Goal: Find contact information: Find contact information

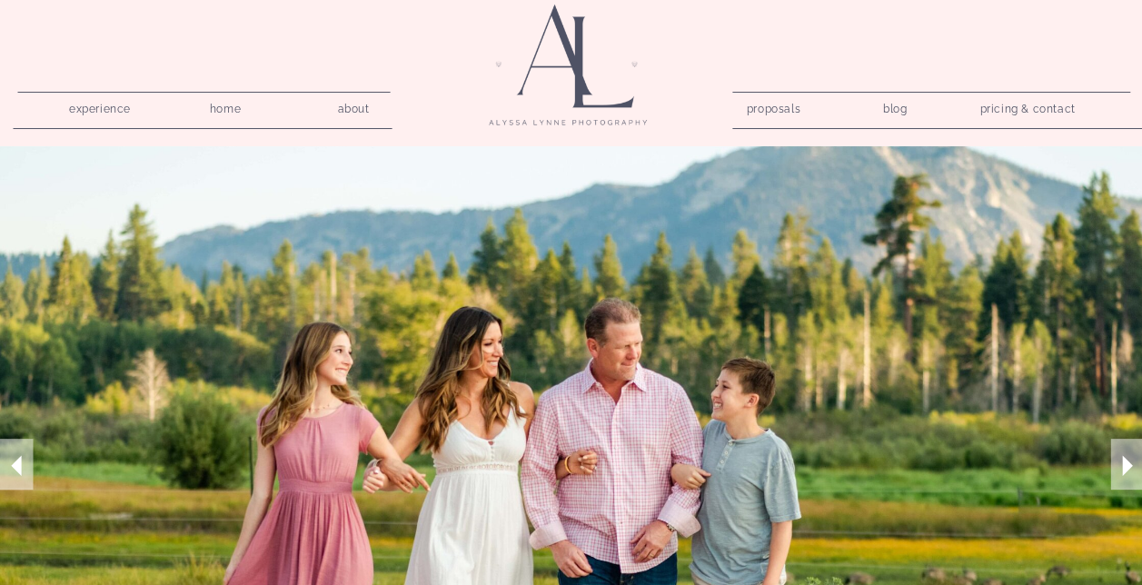
click at [1042, 118] on nav "pricing & contact" at bounding box center [1028, 109] width 110 height 25
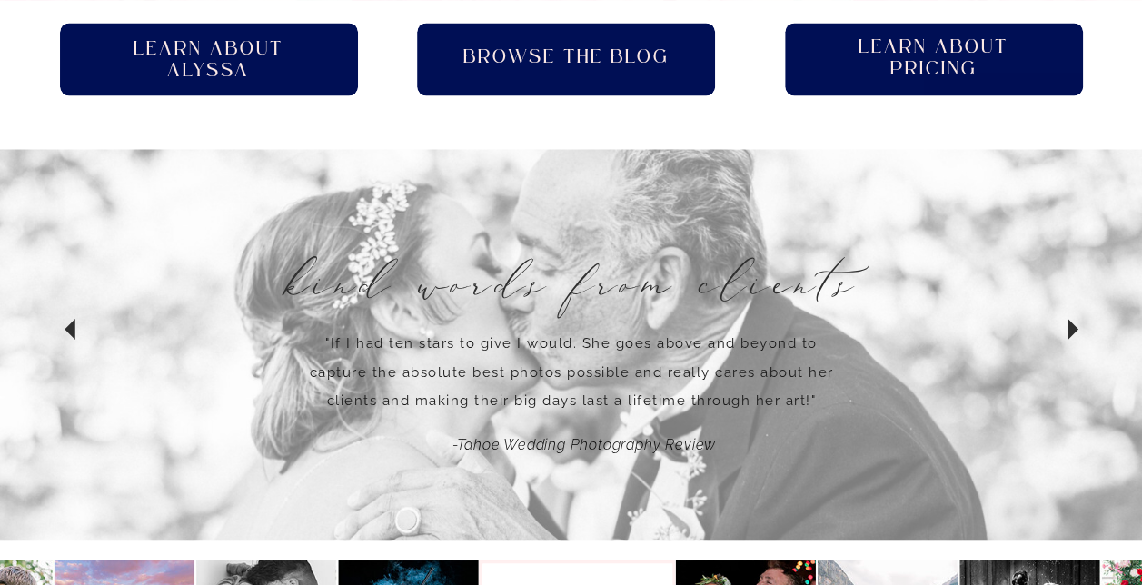
scroll to position [1405, 0]
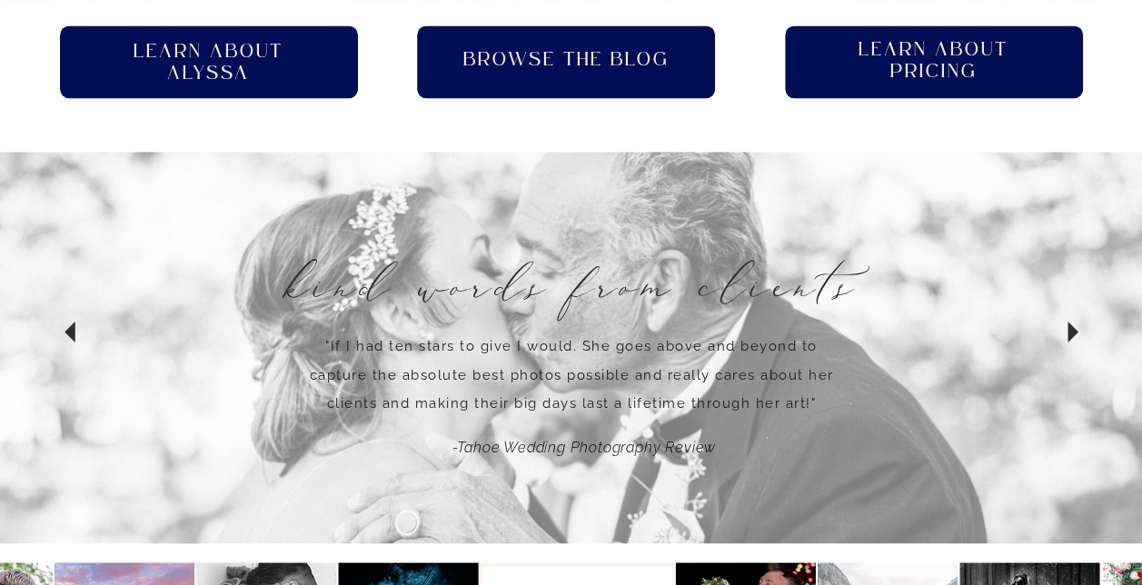
click at [971, 65] on h2 "Learn About pricing" at bounding box center [934, 62] width 184 height 46
